Goal: Transaction & Acquisition: Purchase product/service

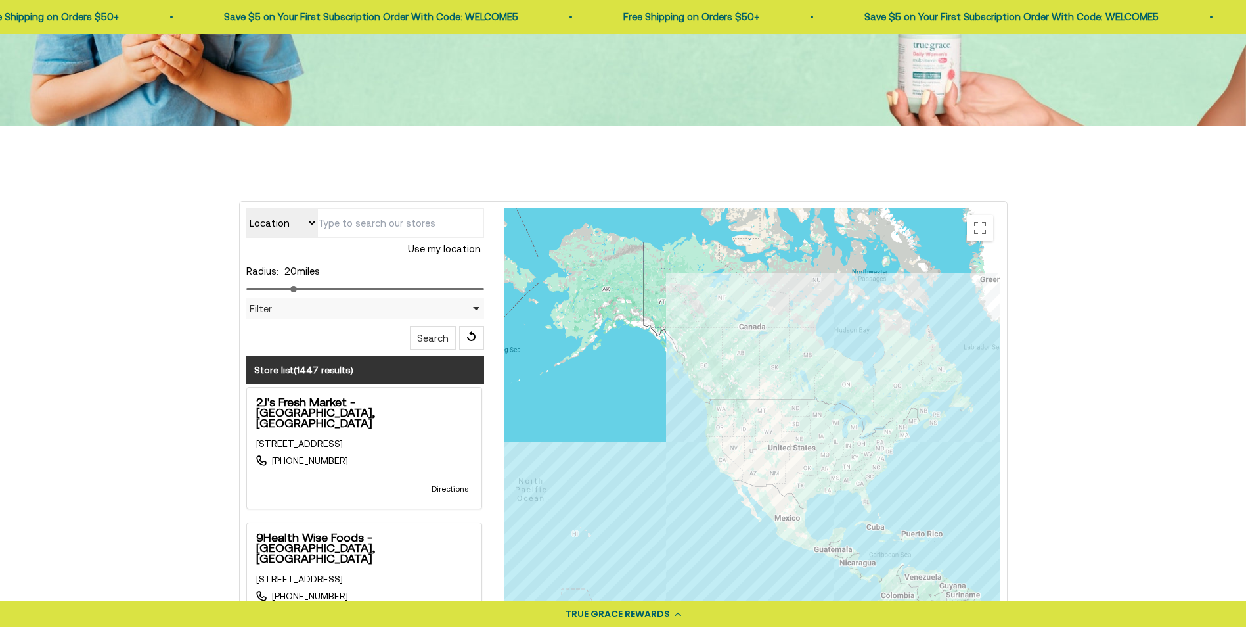
click at [347, 215] on input "text" at bounding box center [400, 223] width 167 height 30
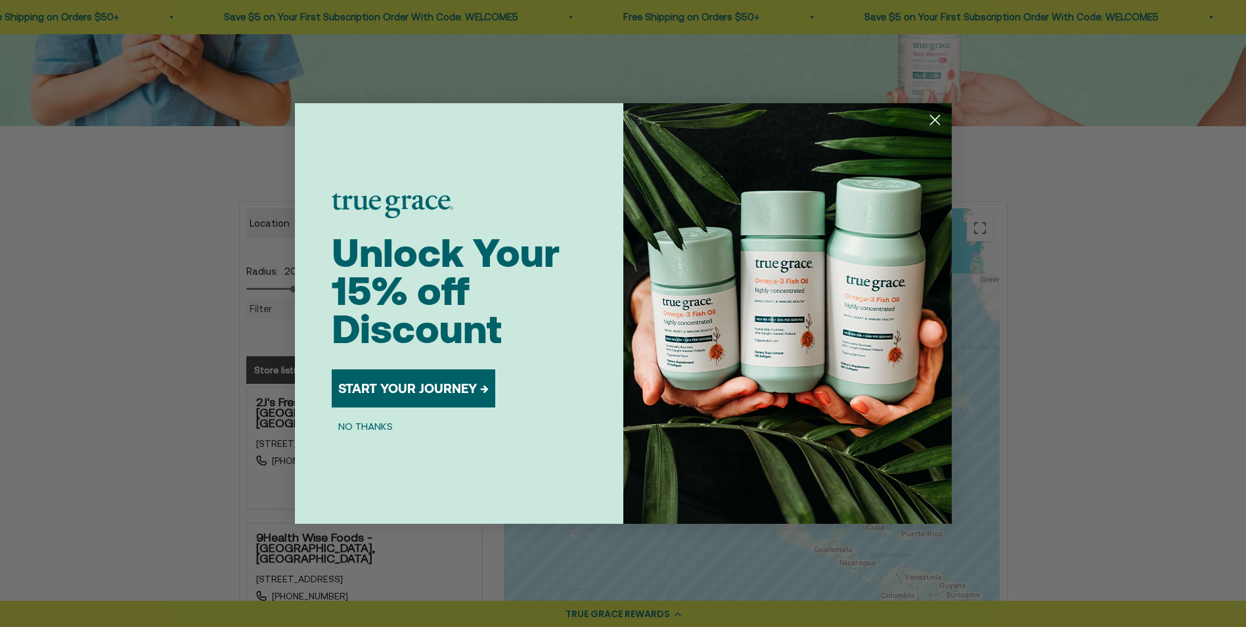
type input "85653"
click at [365, 419] on button "NO THANKS" at bounding box center [366, 426] width 68 height 16
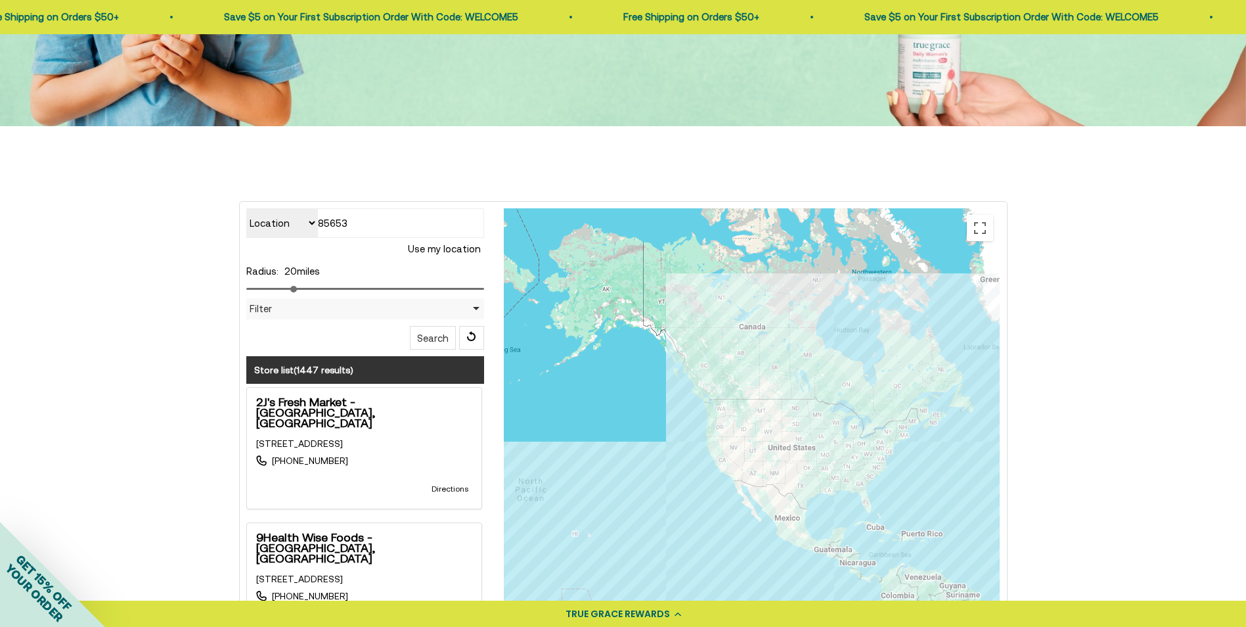
click at [432, 338] on button "Search" at bounding box center [433, 338] width 46 height 24
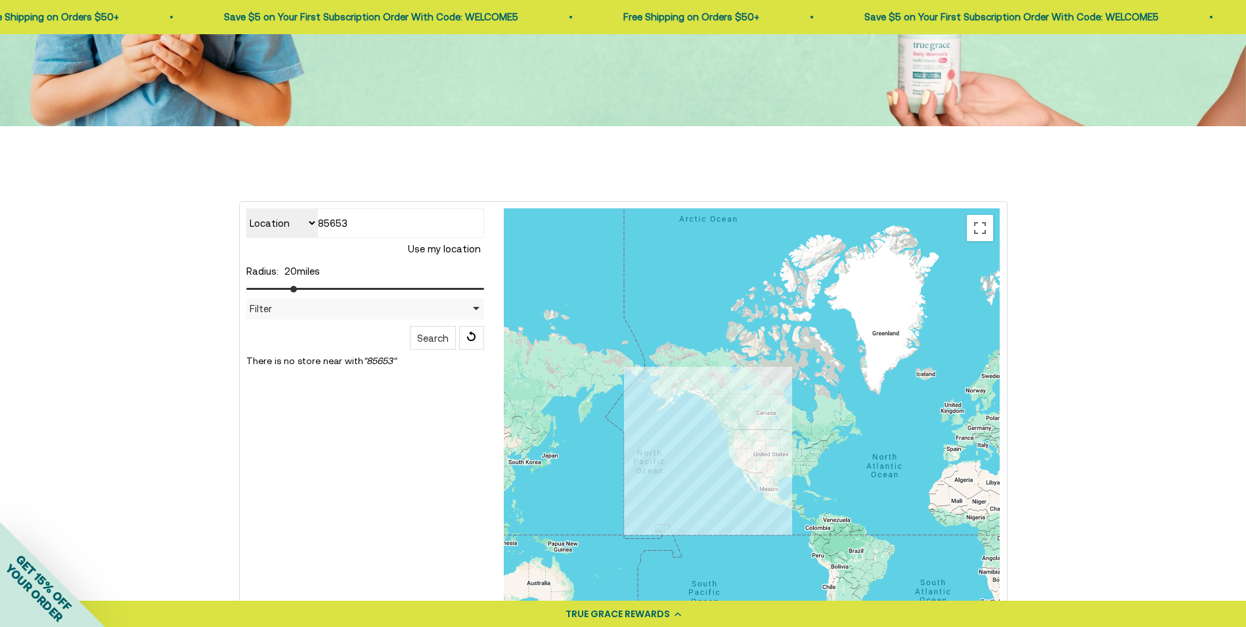
drag, startPoint x: 291, startPoint y: 285, endPoint x: 298, endPoint y: 287, distance: 7.7
click at [298, 287] on div at bounding box center [365, 287] width 239 height 16
drag, startPoint x: 294, startPoint y: 288, endPoint x: 365, endPoint y: 292, distance: 70.4
type input "50"
click at [365, 290] on input "range" at bounding box center [365, 289] width 239 height 2
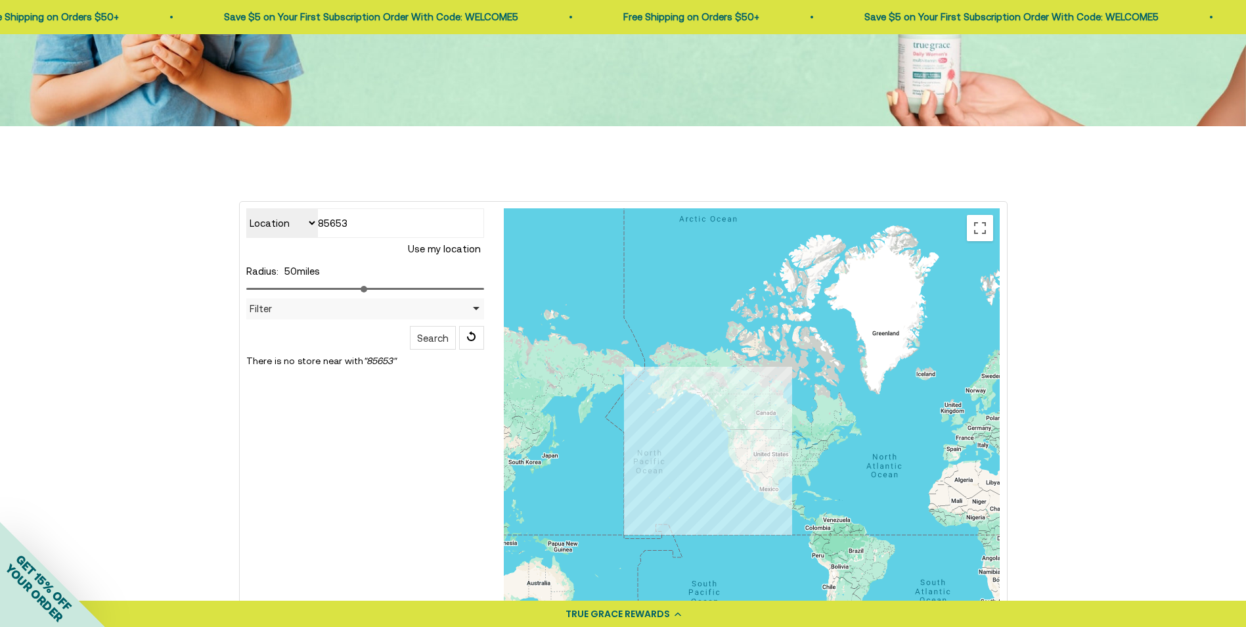
click at [432, 332] on button "Search" at bounding box center [433, 338] width 46 height 24
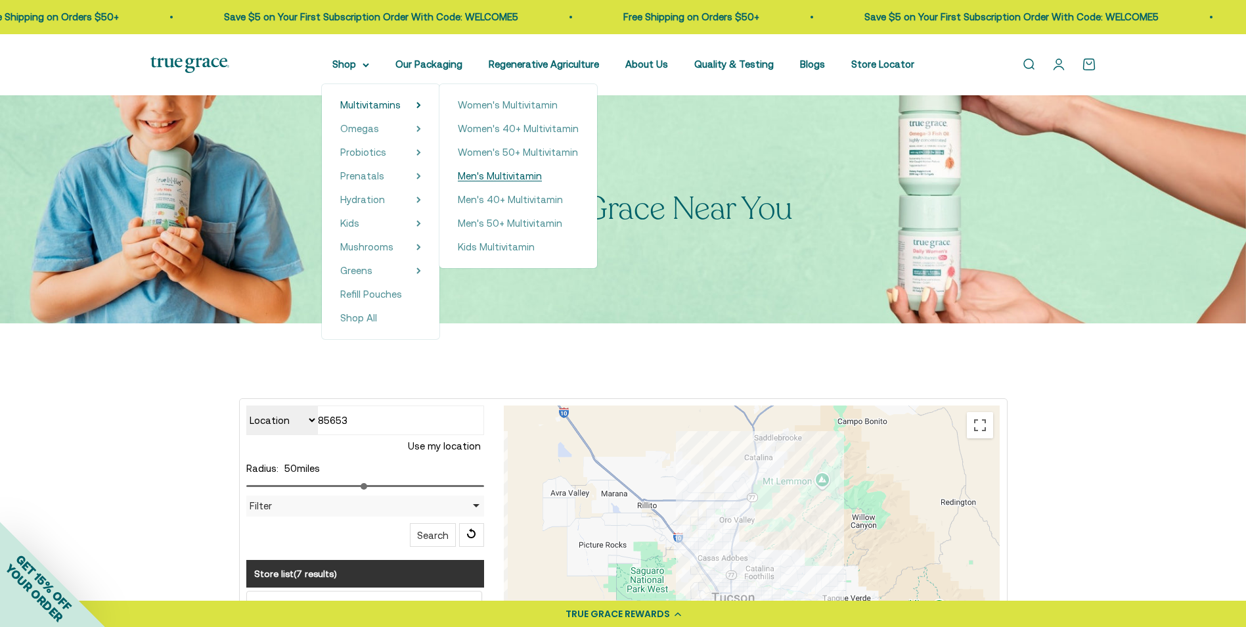
click at [520, 171] on span "Men's Multivitamin" at bounding box center [500, 175] width 84 height 11
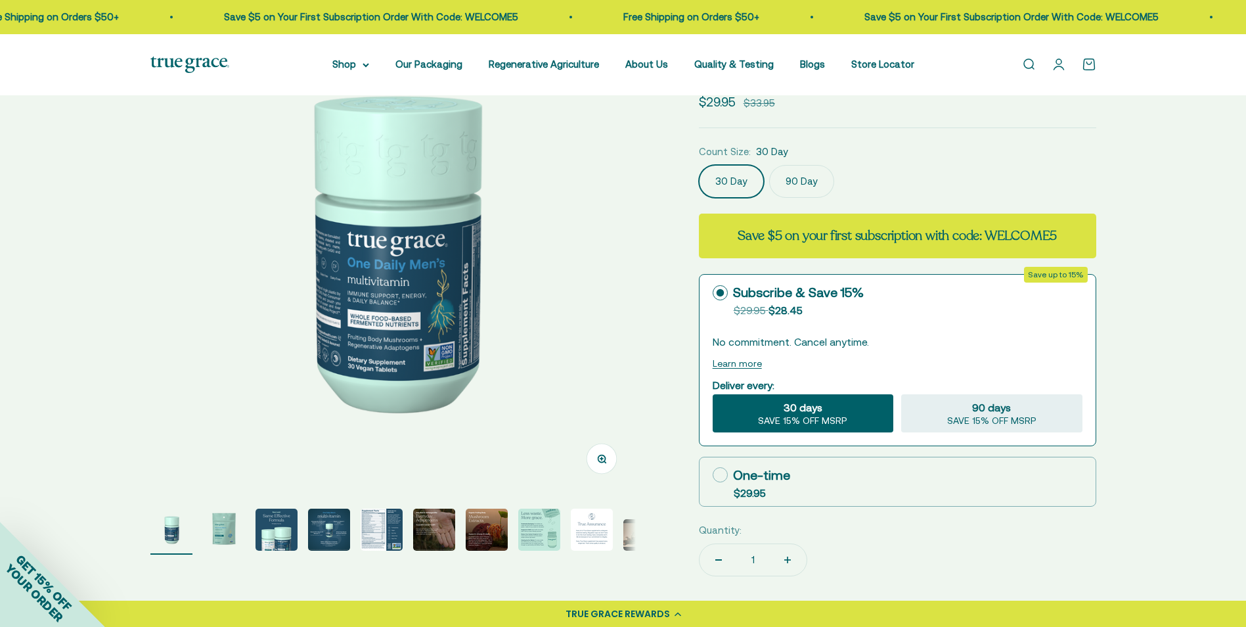
scroll to position [131, 0]
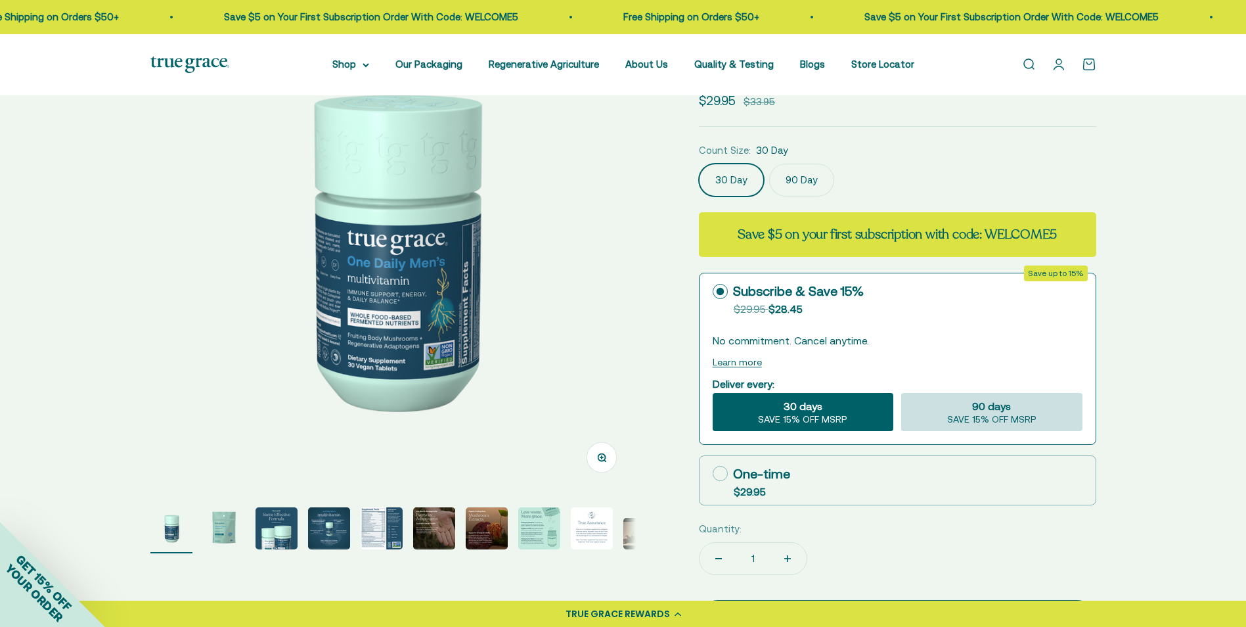
click at [1036, 410] on div "90 days SAVE 15% OFF MSRP" at bounding box center [991, 412] width 181 height 38
click at [901, 393] on input "90 days SAVE 15% OFF MSRP" at bounding box center [901, 392] width 1 height 1
radio input "true"
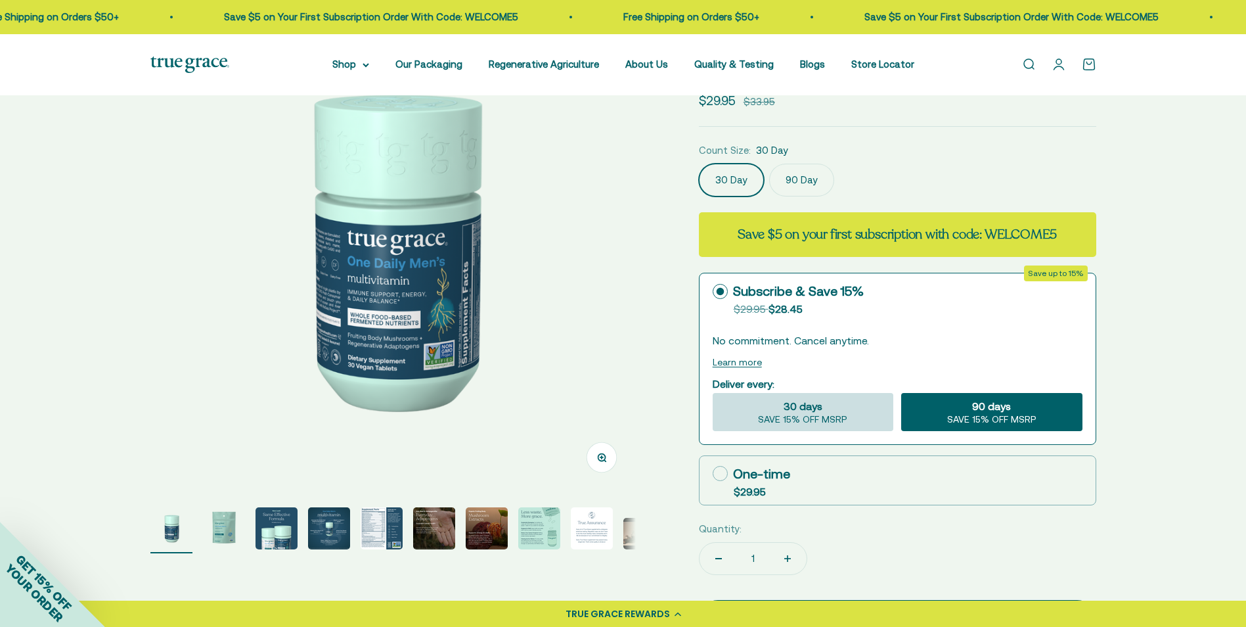
click at [848, 410] on div "30 days SAVE 15% OFF MSRP" at bounding box center [803, 412] width 181 height 38
click at [713, 393] on input "30 days SAVE 15% OFF MSRP" at bounding box center [712, 392] width 1 height 1
radio input "true"
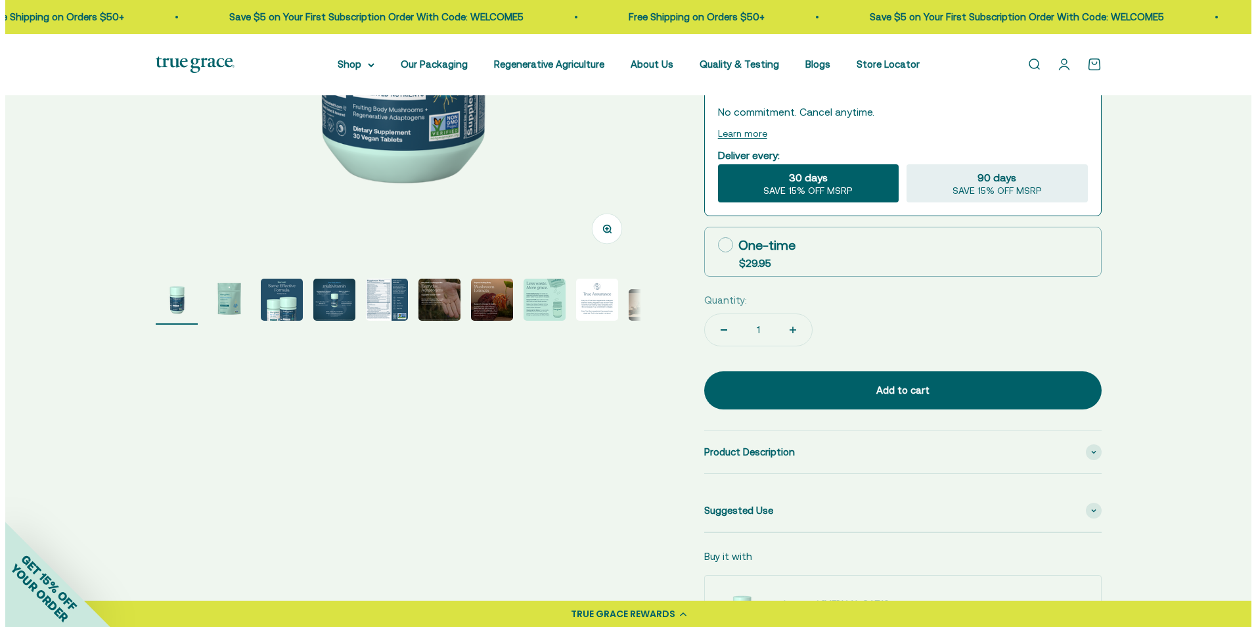
scroll to position [197, 0]
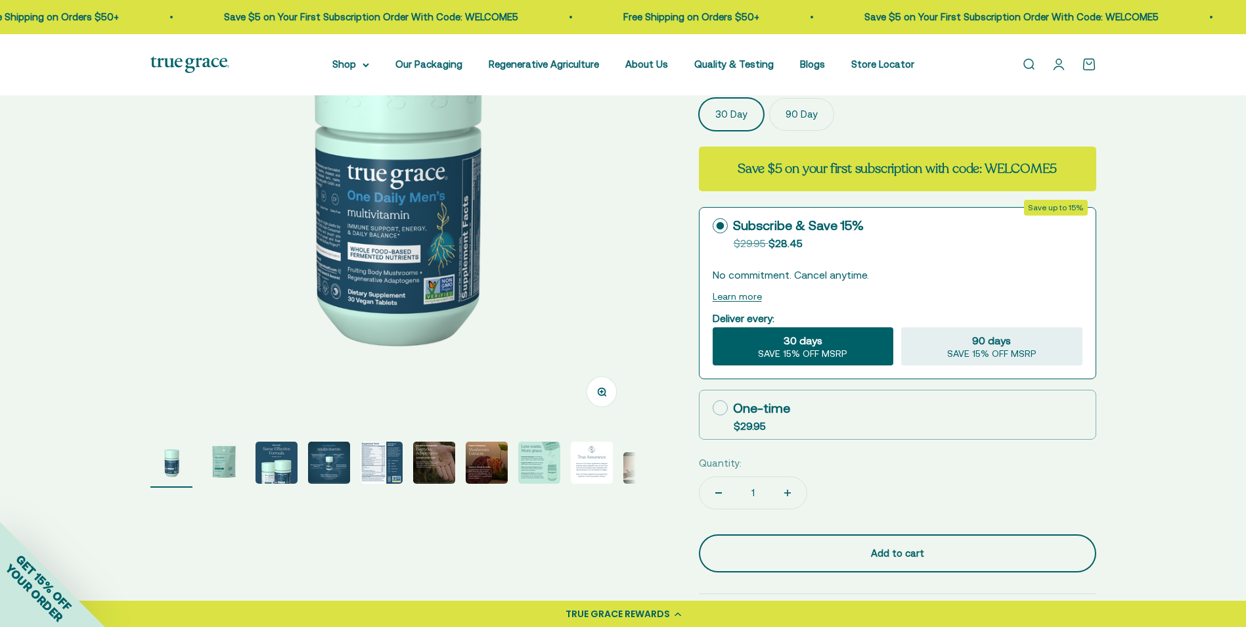
click at [886, 539] on button "Add to cart" at bounding box center [898, 553] width 398 height 38
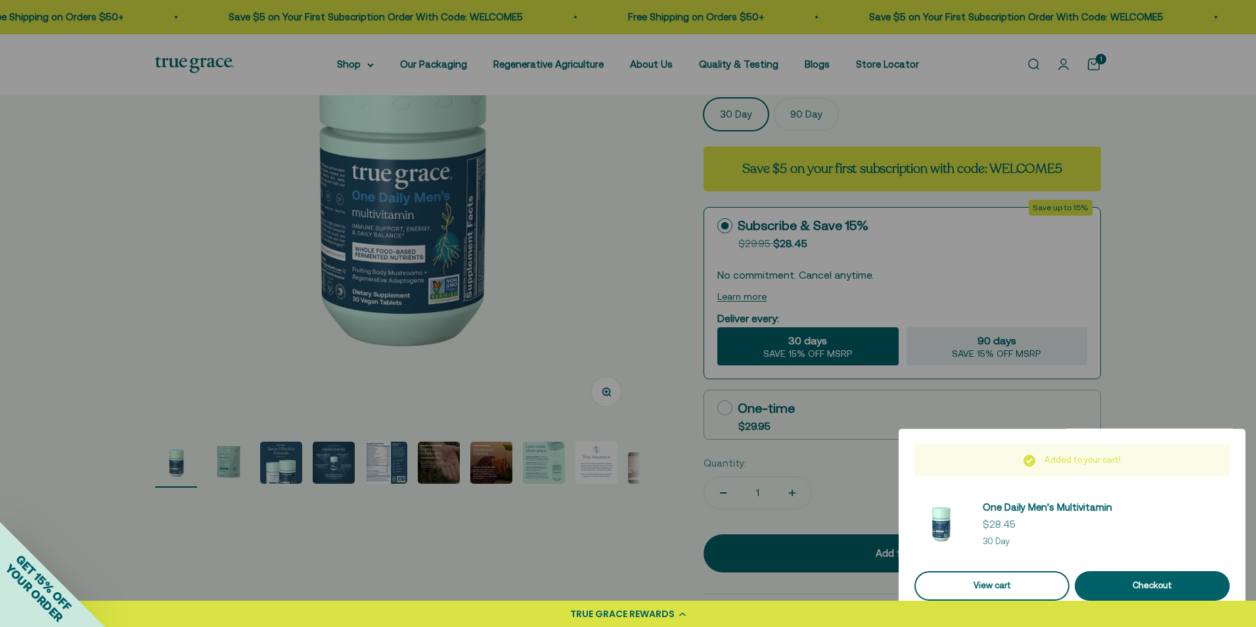
click at [1004, 590] on link "View cart" at bounding box center [992, 586] width 155 height 30
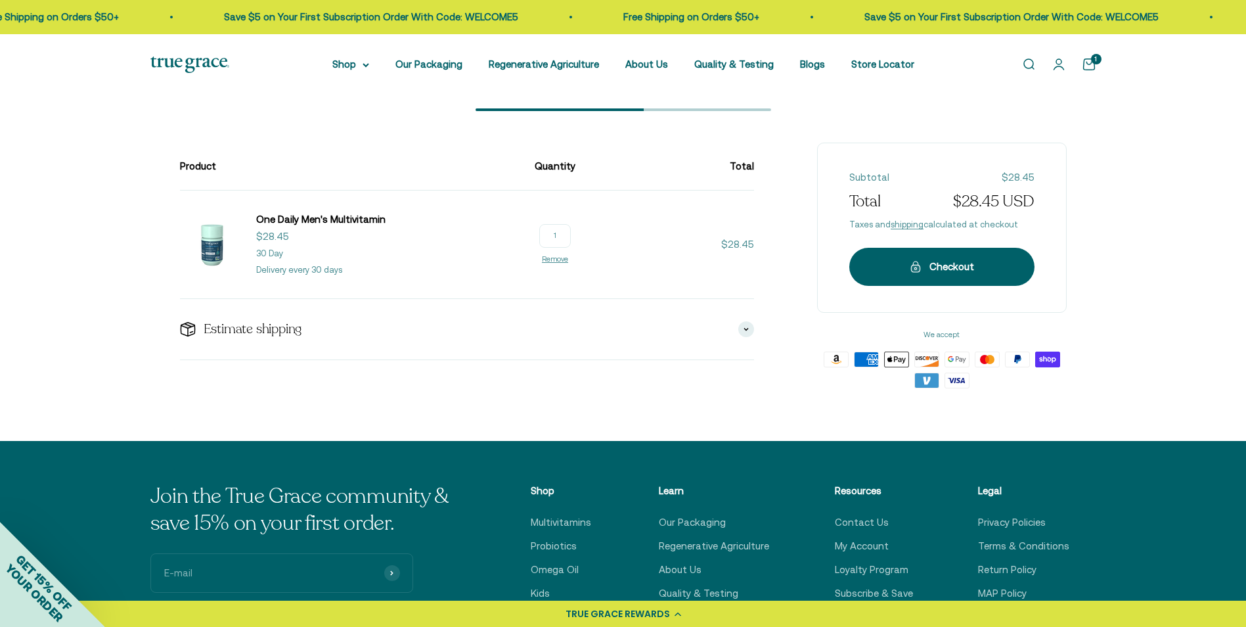
scroll to position [131, 0]
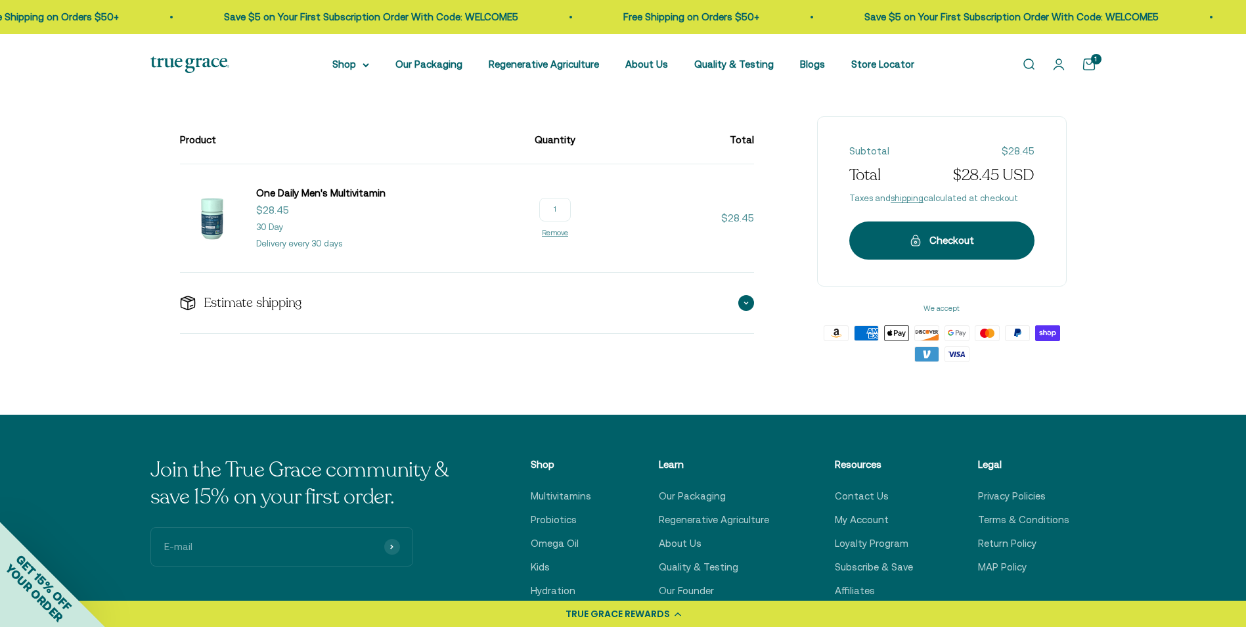
click at [744, 307] on span at bounding box center [747, 303] width 16 height 16
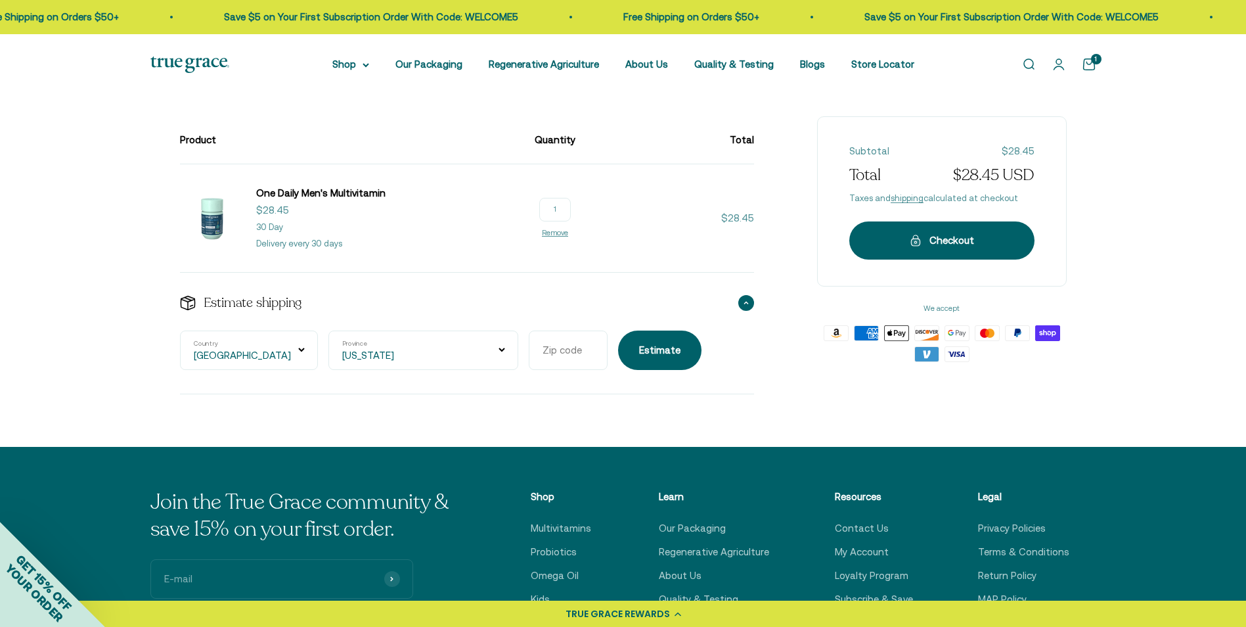
click at [744, 307] on span at bounding box center [747, 303] width 16 height 16
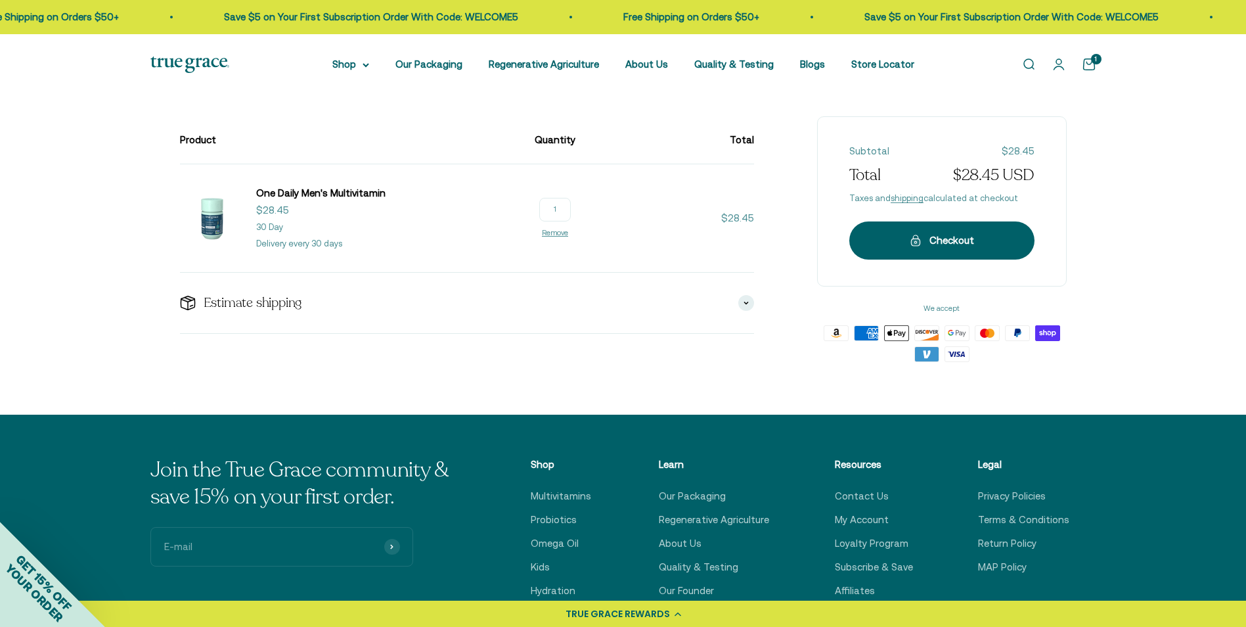
click at [759, 304] on div "Product Quantity Total One Daily Men's Multivitamin Sale price $28.45 30 Day De…" at bounding box center [623, 238] width 887 height 245
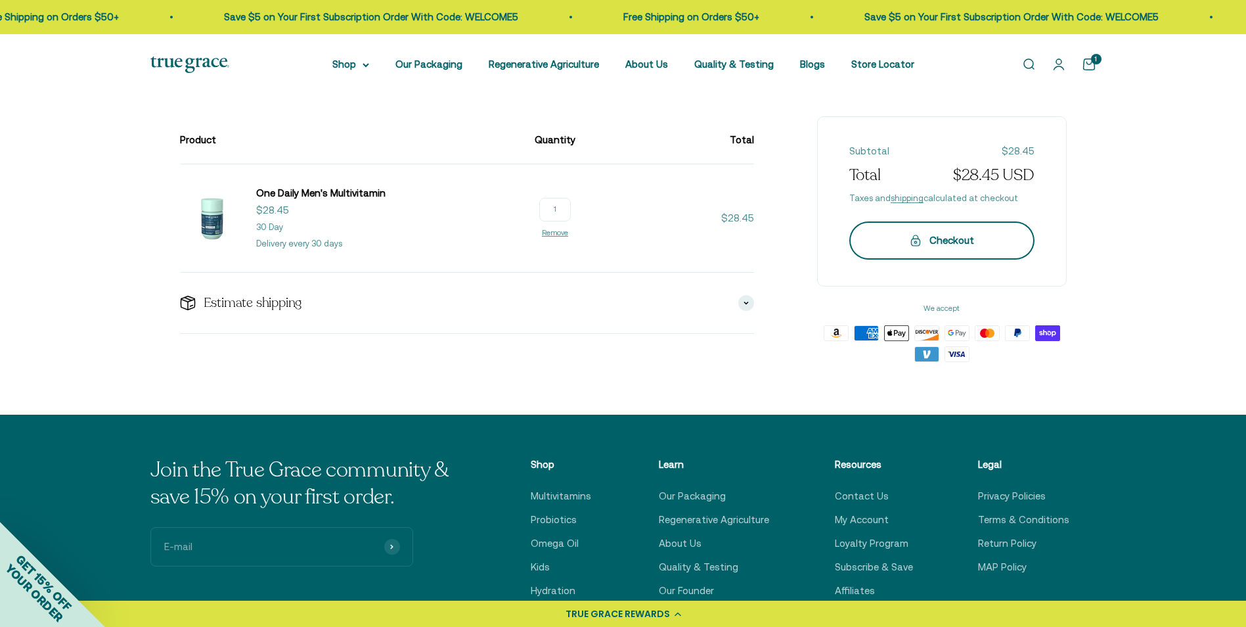
click at [905, 241] on div "Checkout" at bounding box center [942, 241] width 133 height 16
